Goal: Information Seeking & Learning: Learn about a topic

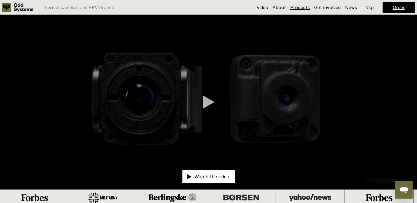
click at [300, 9] on link "Products" at bounding box center [300, 8] width 20 height 6
click at [210, 101] on div at bounding box center [209, 102] width 12 height 14
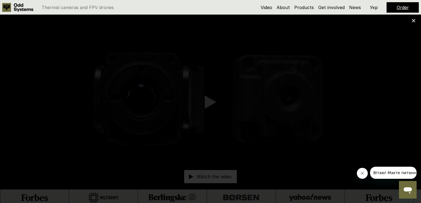
click at [360, 173] on icon "Luk besked fra firma" at bounding box center [362, 173] width 4 height 4
click at [410, 20] on div at bounding box center [210, 101] width 421 height 203
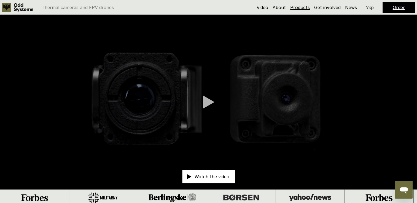
click at [295, 8] on link "Products" at bounding box center [300, 8] width 20 height 6
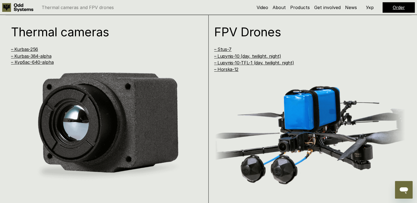
scroll to position [410, 0]
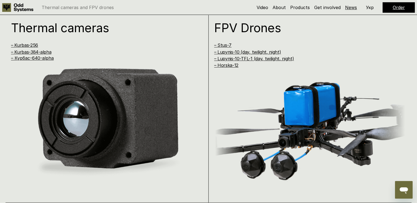
click at [352, 9] on link "News" at bounding box center [351, 8] width 12 height 6
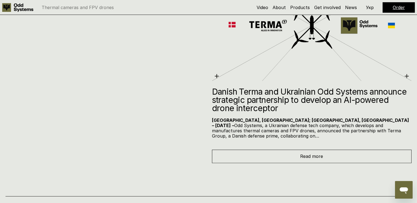
scroll to position [2369, 0]
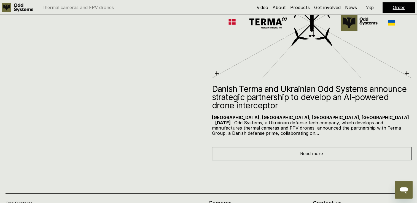
click at [251, 96] on h2 "Danish Terma and Ukrainian Odd Systems announce strategic partnership to develo…" at bounding box center [312, 97] width 200 height 25
